Goal: Transaction & Acquisition: Book appointment/travel/reservation

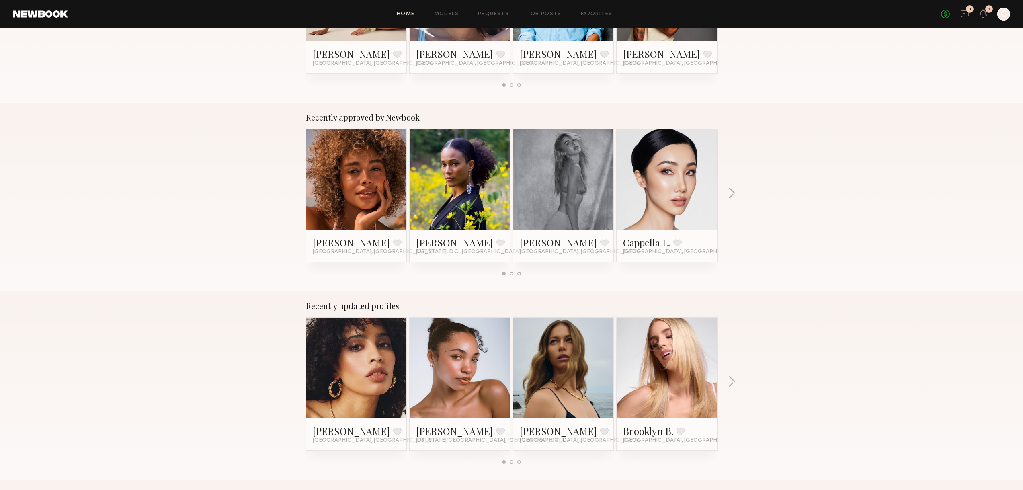
scroll to position [241, 0]
click at [349, 185] on link at bounding box center [356, 179] width 49 height 101
click at [330, 183] on div at bounding box center [356, 179] width 101 height 101
click at [349, 176] on link at bounding box center [356, 179] width 49 height 101
